Goal: Transaction & Acquisition: Purchase product/service

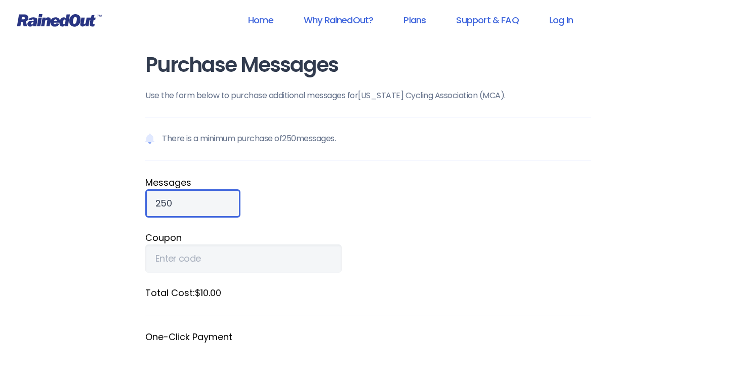
click at [183, 208] on input "250" at bounding box center [192, 203] width 95 height 28
type input "2"
type input "5"
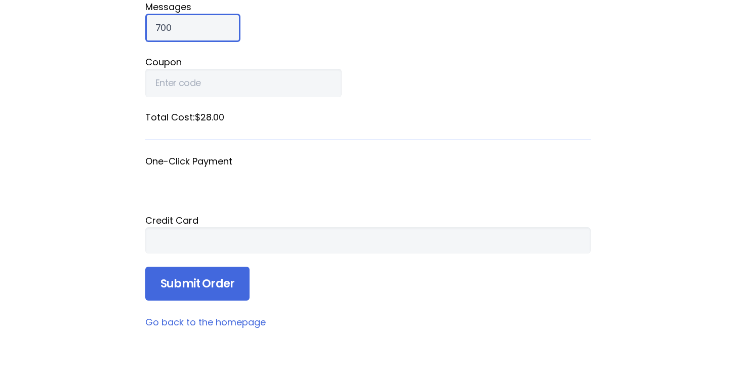
scroll to position [177, 0]
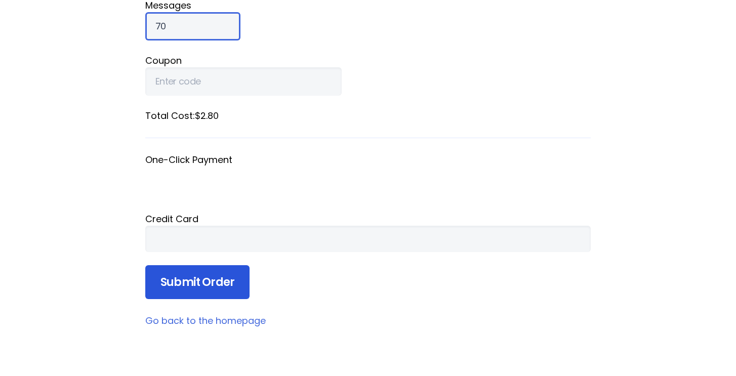
type input "7"
type input "800"
click at [214, 284] on input "Submit Order" at bounding box center [197, 282] width 104 height 34
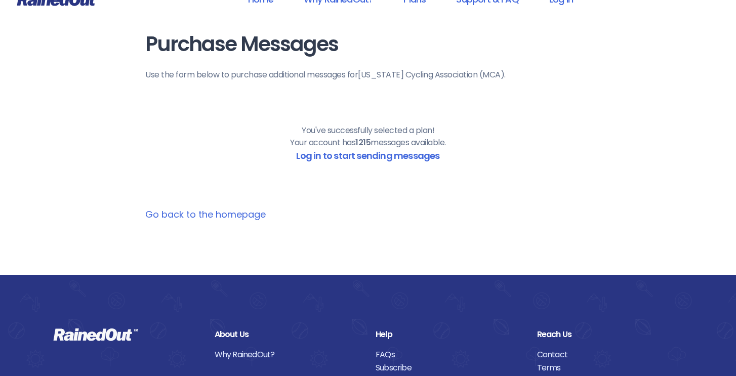
scroll to position [0, 0]
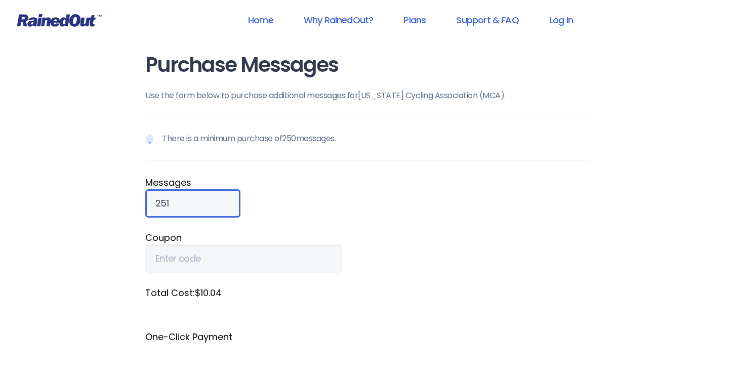
click at [189, 200] on input "251" at bounding box center [192, 203] width 95 height 28
click at [189, 200] on input "252" at bounding box center [192, 203] width 95 height 28
drag, startPoint x: 182, startPoint y: 200, endPoint x: 85, endPoint y: 200, distance: 96.7
type input "800"
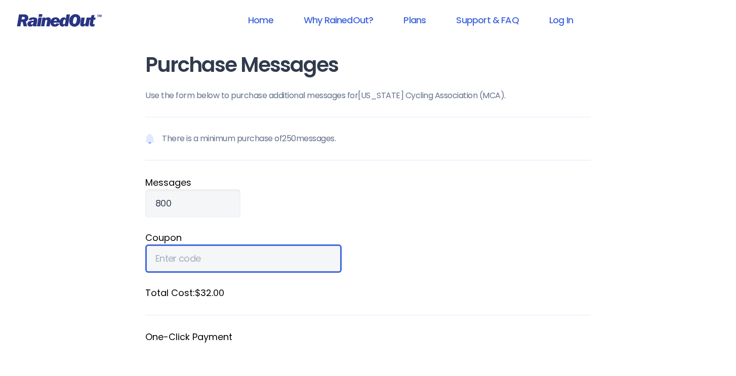
click at [200, 255] on input "Coupon" at bounding box center [243, 259] width 196 height 28
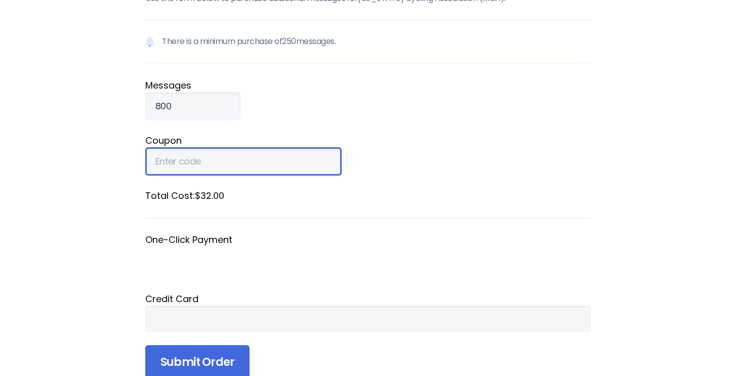
scroll to position [118, 0]
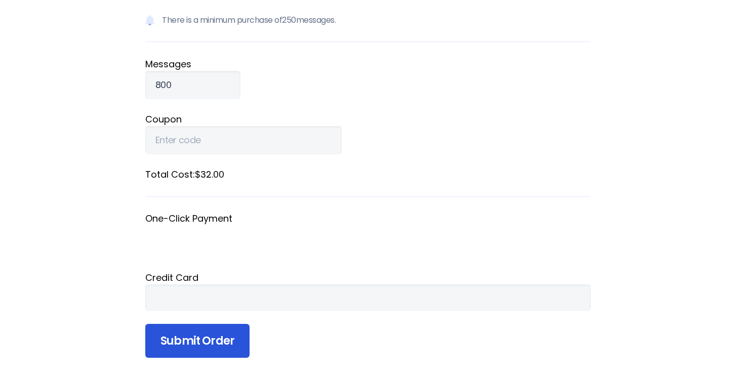
click at [216, 335] on input "Submit Order" at bounding box center [197, 341] width 104 height 34
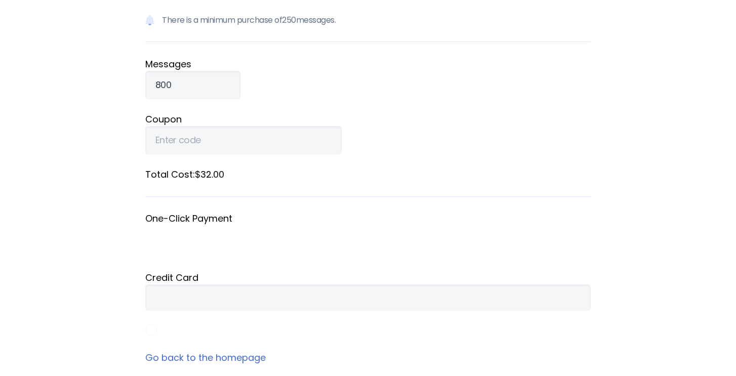
scroll to position [116, 0]
